Goal: Navigation & Orientation: Find specific page/section

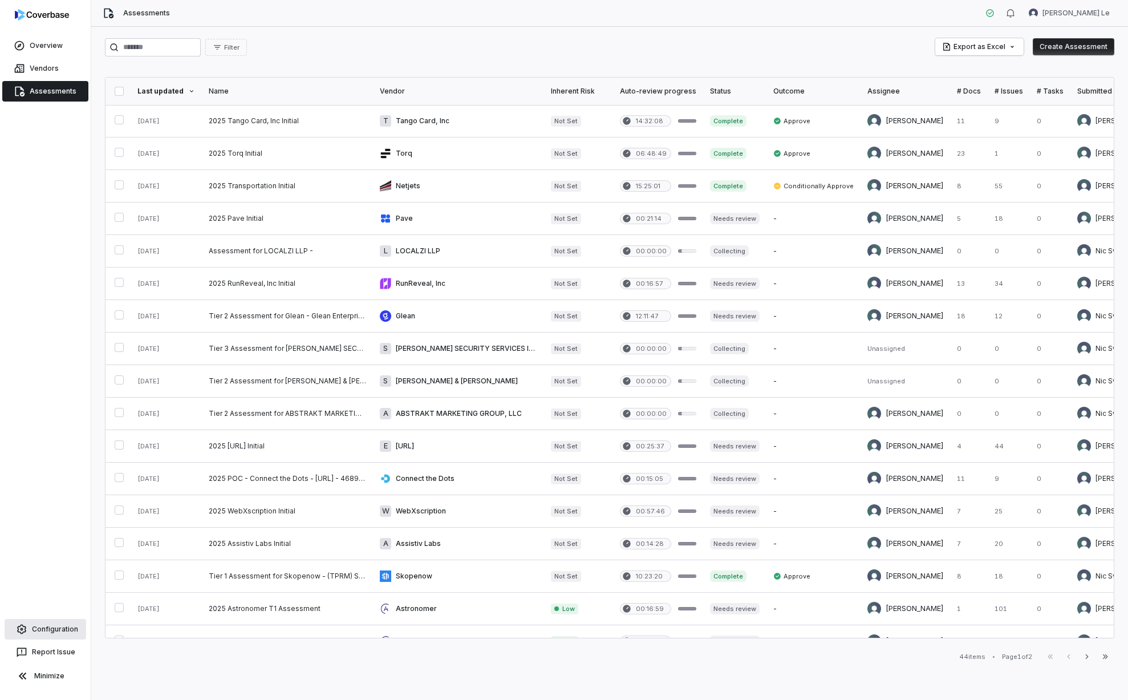
click at [50, 629] on link "Configuration" at bounding box center [46, 629] width 82 height 21
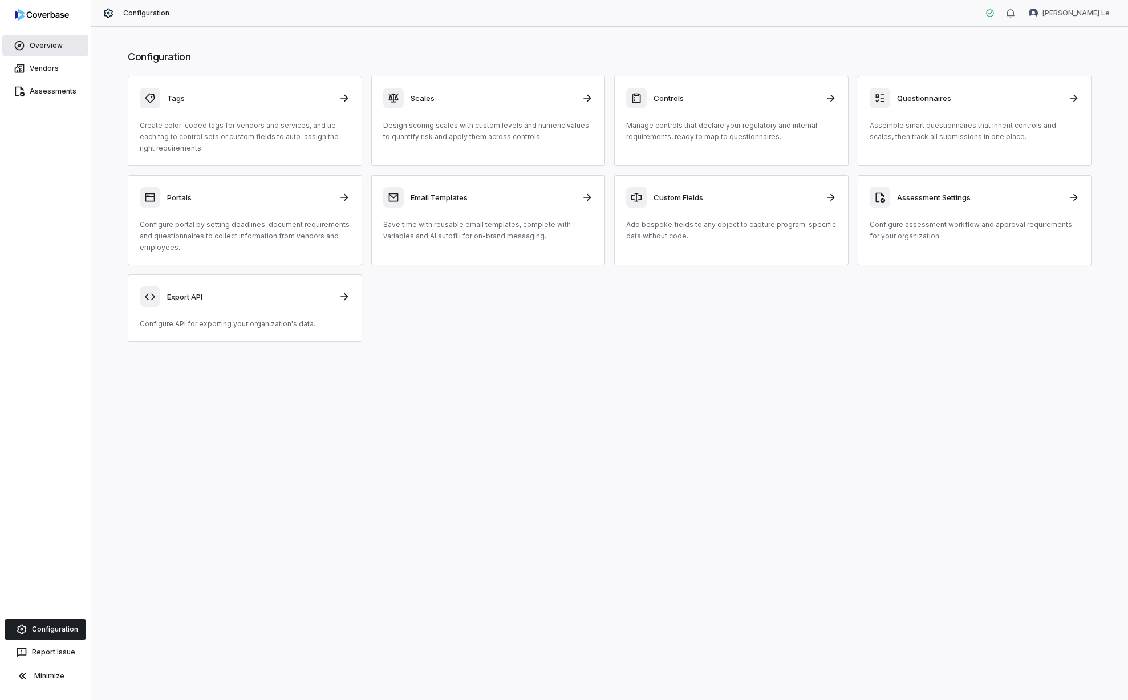
click at [52, 51] on link "Overview" at bounding box center [45, 45] width 86 height 21
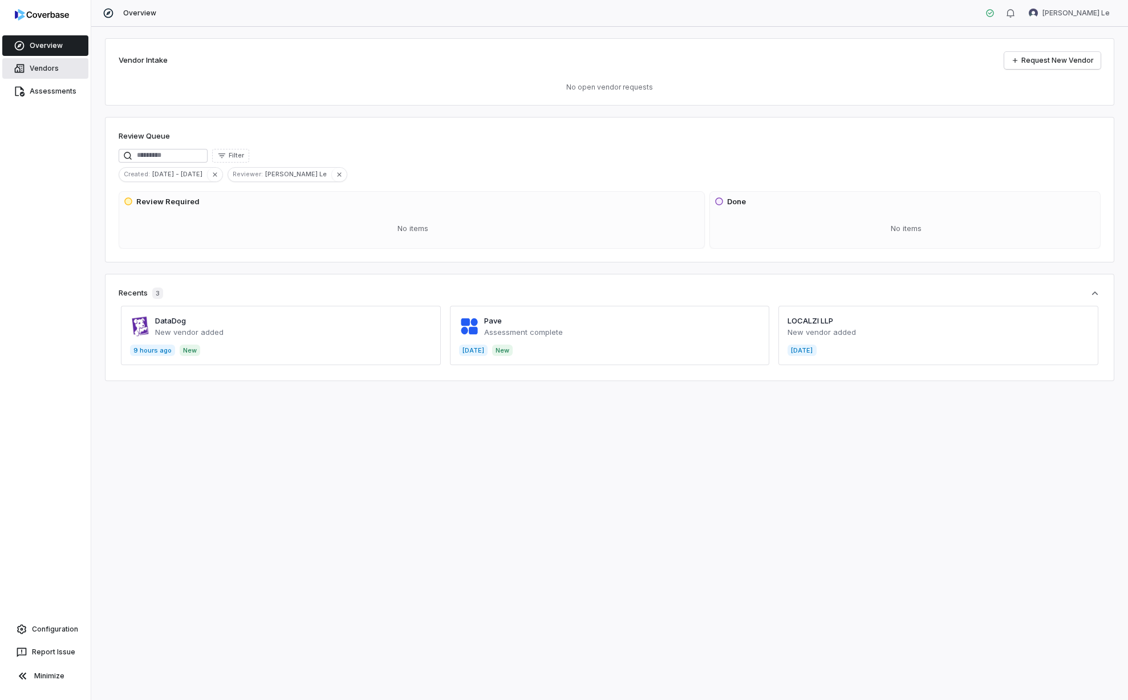
click at [51, 67] on link "Vendors" at bounding box center [45, 68] width 86 height 21
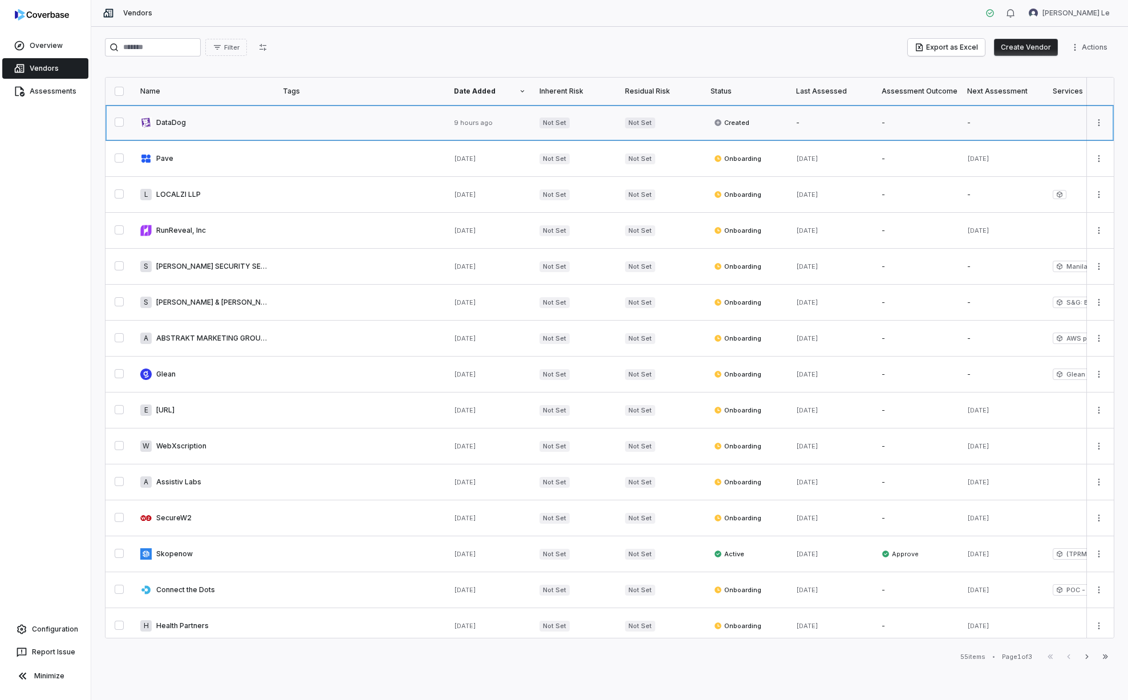
click at [175, 120] on link at bounding box center [204, 122] width 143 height 35
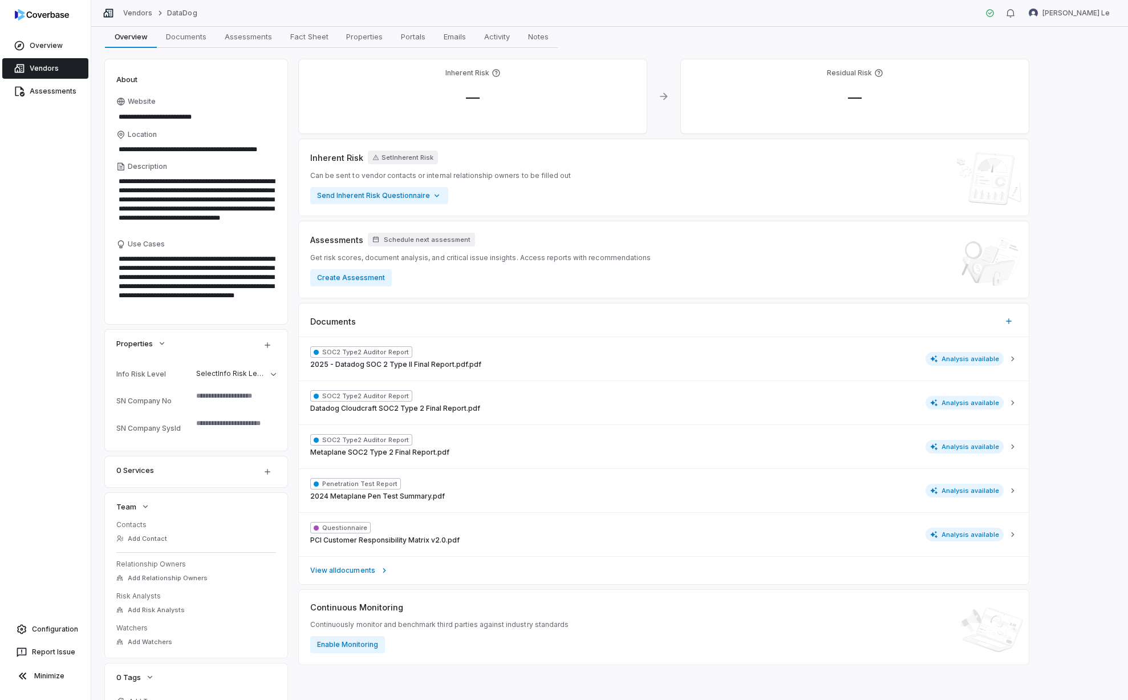
scroll to position [100, 0]
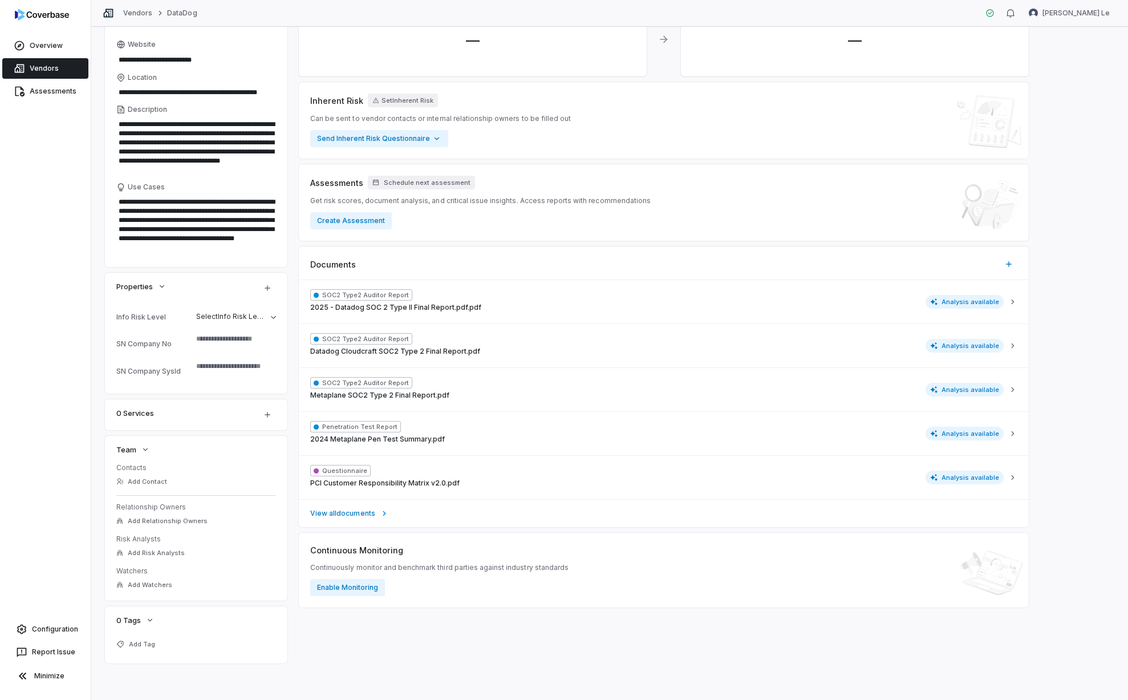
click at [36, 64] on link "Vendors" at bounding box center [45, 68] width 86 height 21
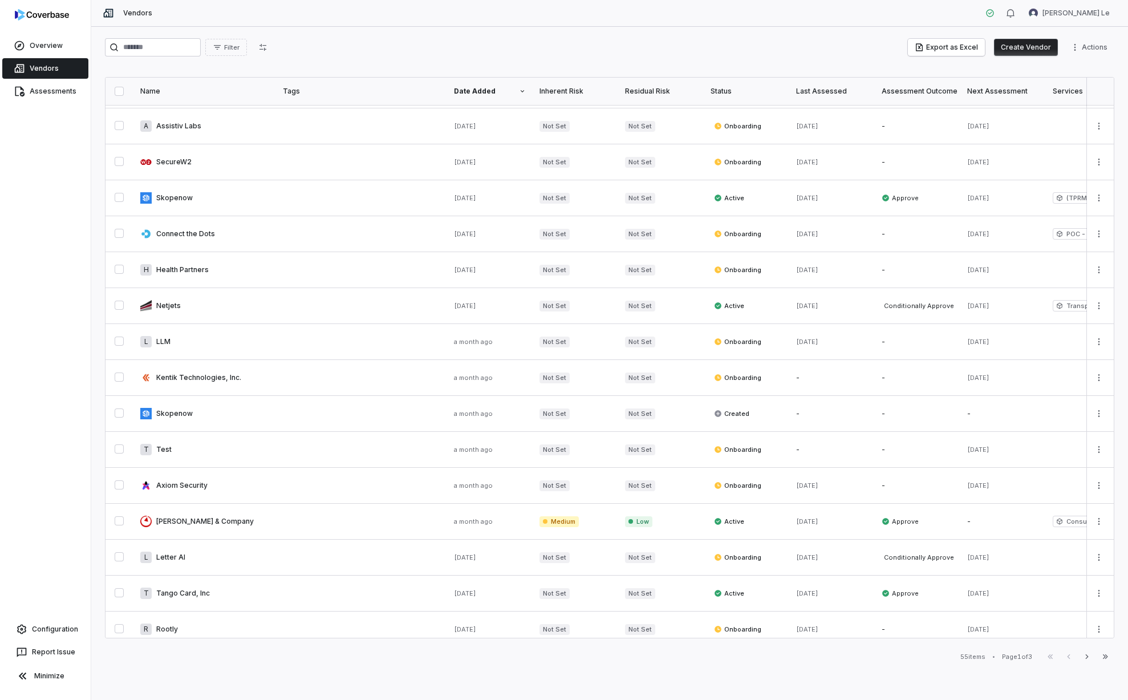
scroll to position [365, 0]
